Goal: Information Seeking & Learning: Learn about a topic

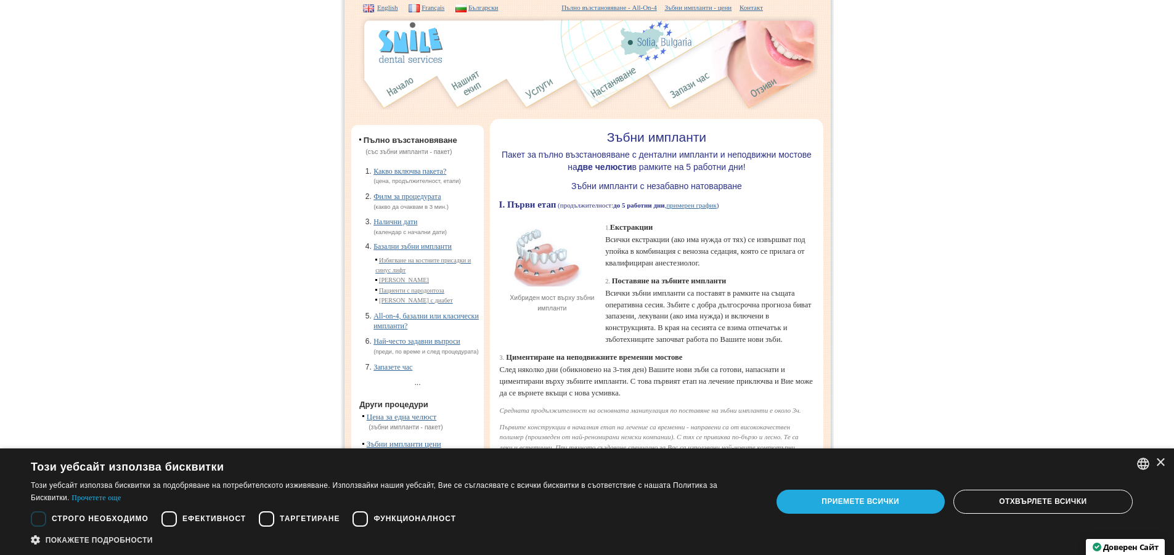
click at [849, 499] on div "Приемете всички" at bounding box center [861, 501] width 168 height 23
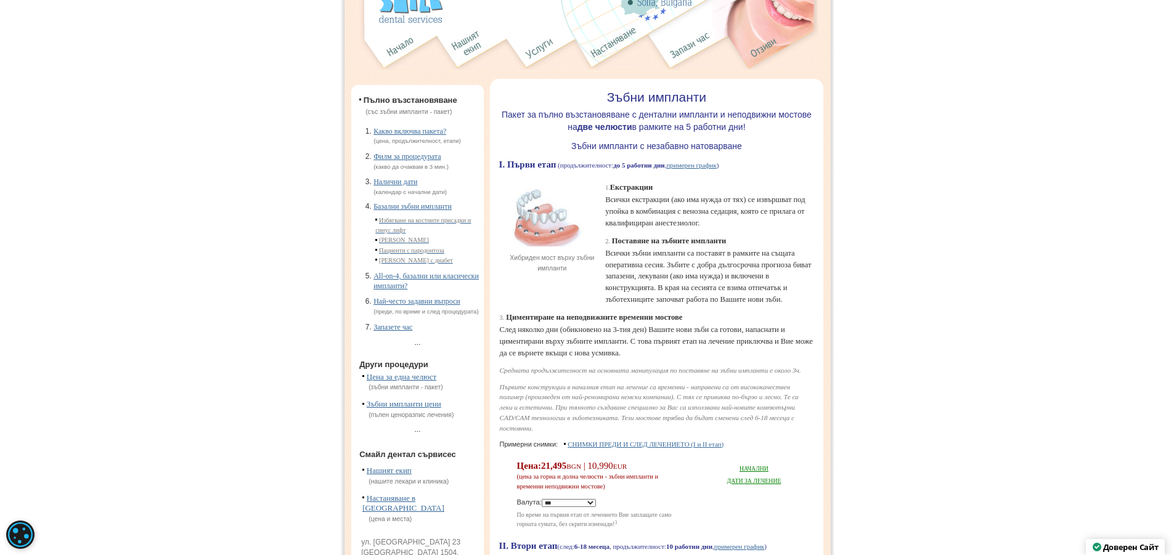
scroll to position [62, 0]
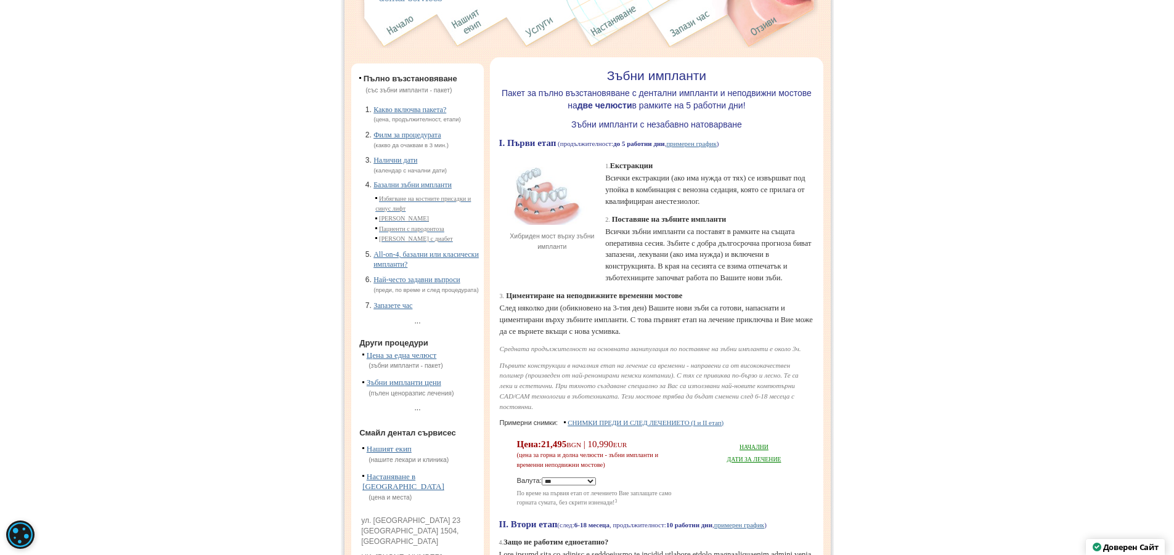
click at [414, 258] on link "All-on-4, базални или класически импланти?" at bounding box center [425, 259] width 105 height 18
click at [394, 360] on link "Цена за една челюст" at bounding box center [402, 355] width 70 height 9
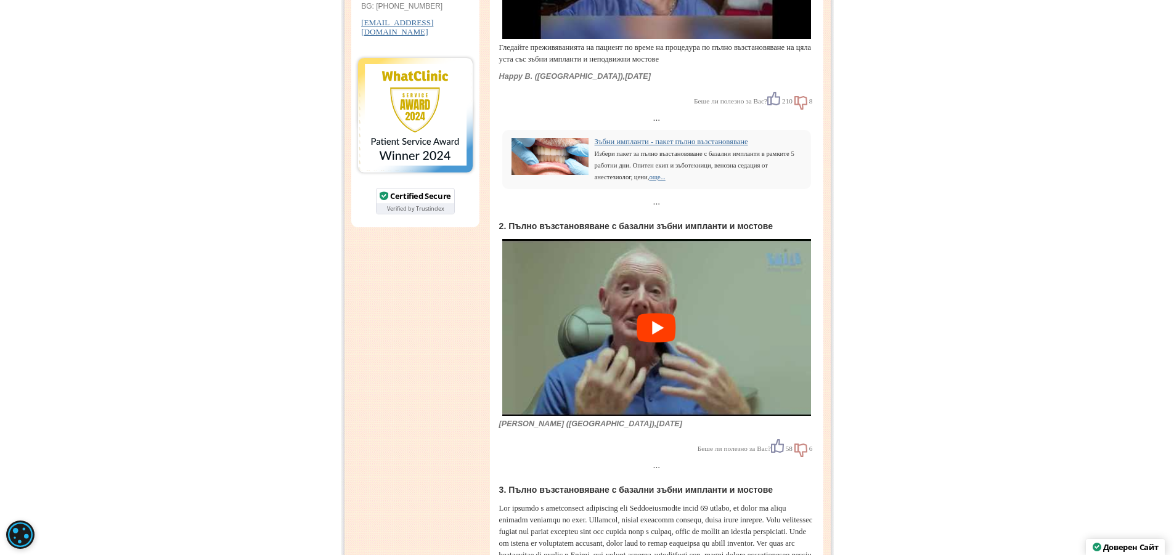
scroll to position [678, 0]
